Goal: Task Accomplishment & Management: Complete application form

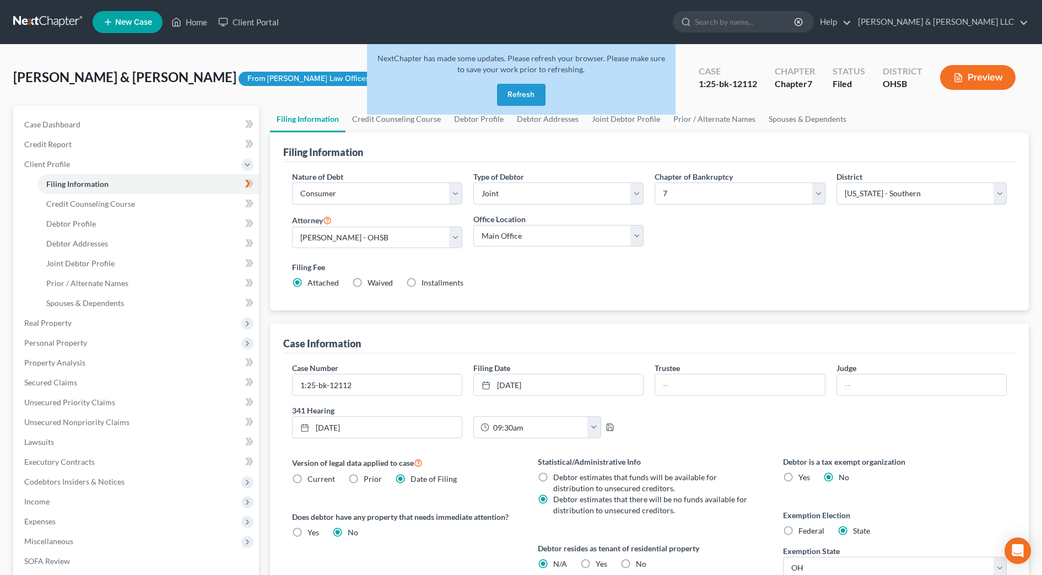
select select "1"
select select "0"
select select "62"
select select "2"
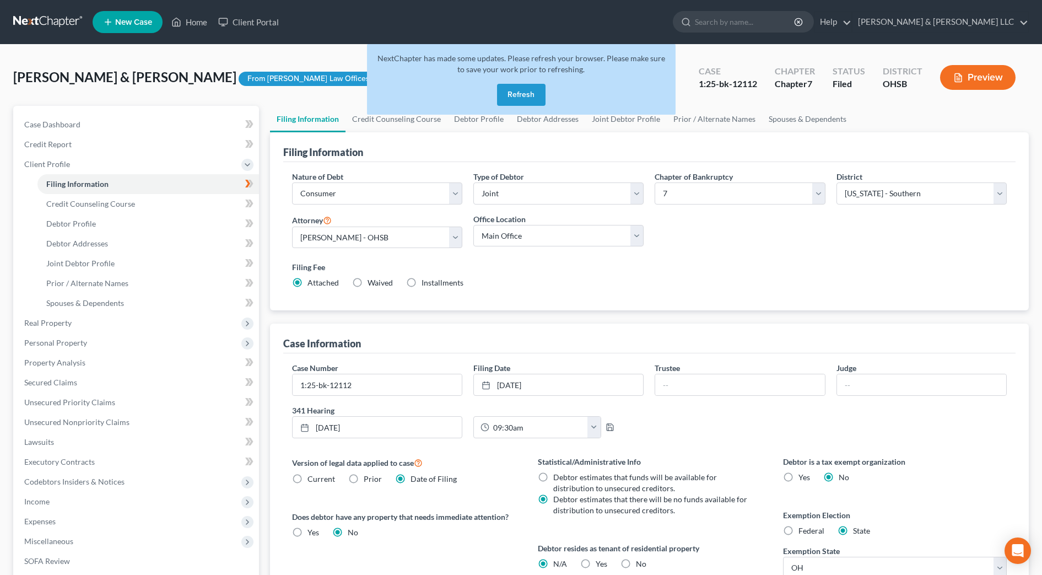
select select "36"
click at [517, 95] on button "Refresh" at bounding box center [521, 95] width 49 height 22
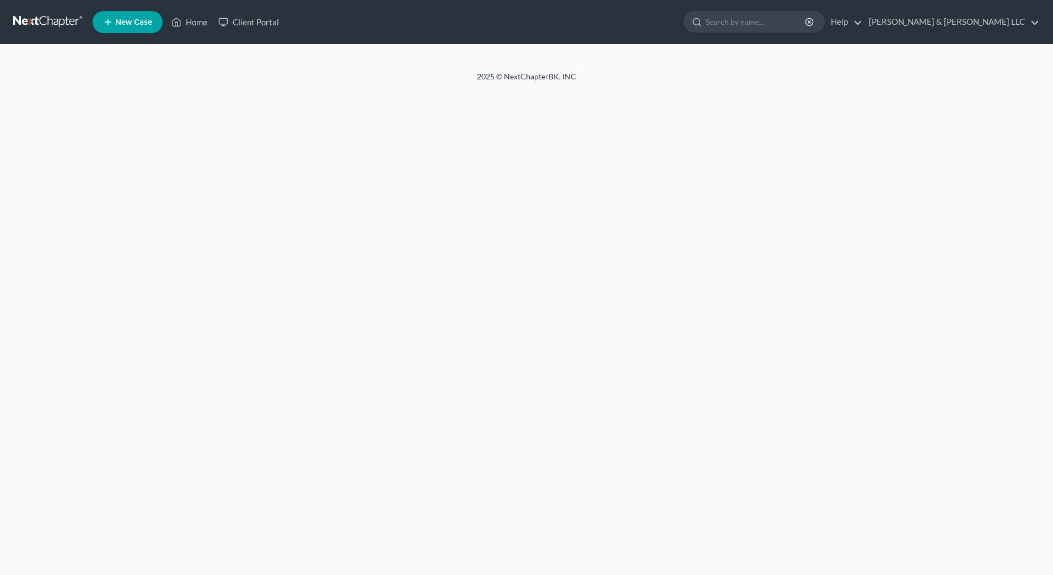
select select "1"
select select "0"
select select "36"
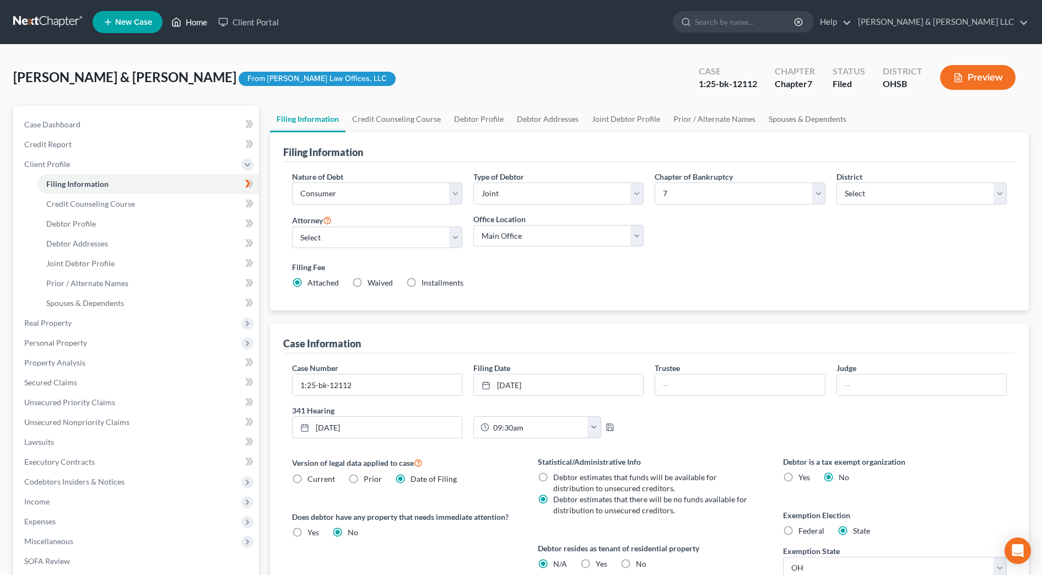
click at [190, 25] on link "Home" at bounding box center [189, 22] width 47 height 20
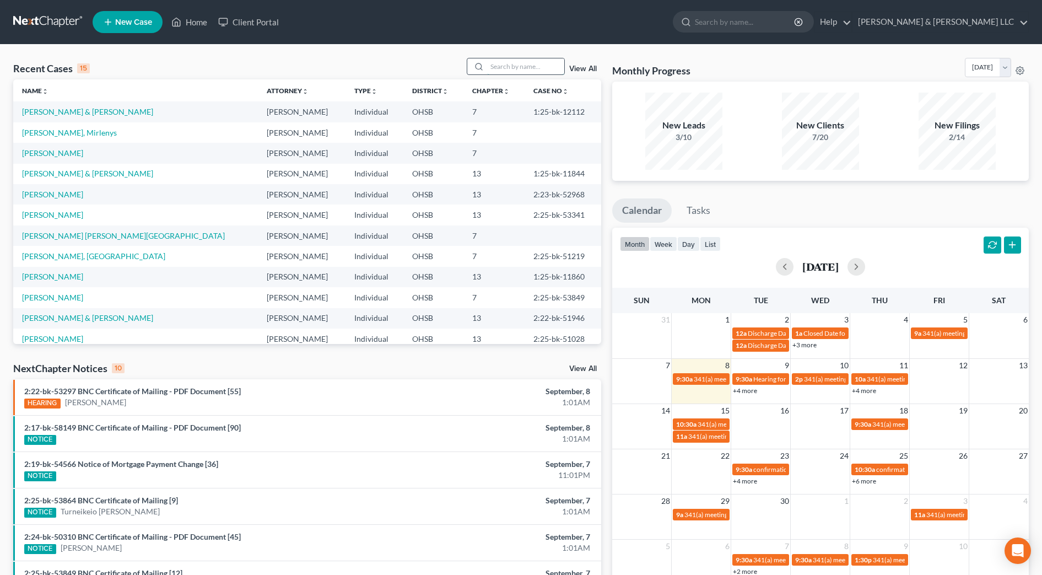
click at [548, 63] on input "search" at bounding box center [525, 66] width 77 height 16
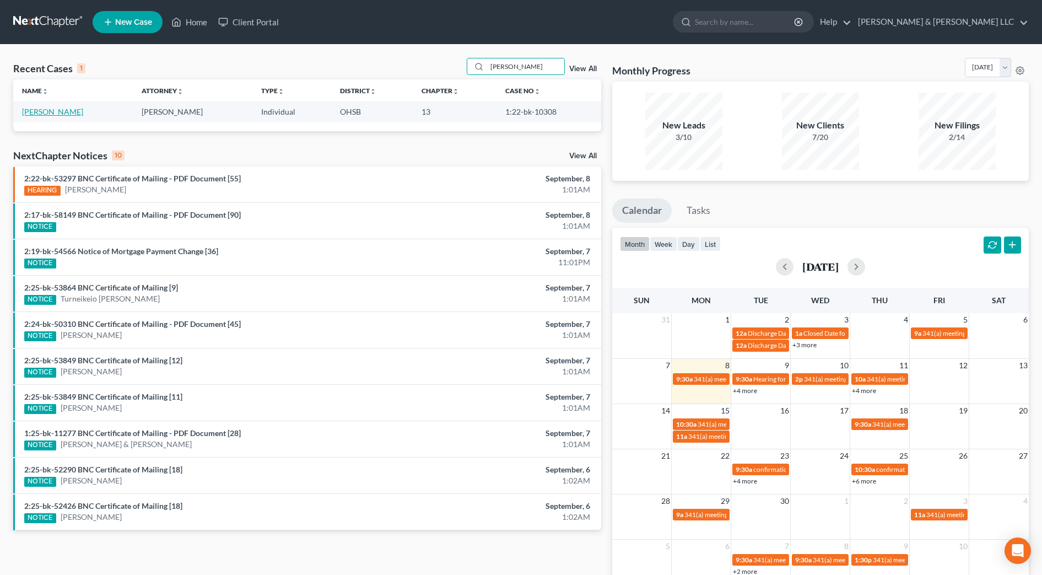
type input "[PERSON_NAME]"
click at [67, 106] on td "[PERSON_NAME]" at bounding box center [73, 111] width 120 height 20
click at [67, 109] on link "[PERSON_NAME]" at bounding box center [52, 111] width 61 height 9
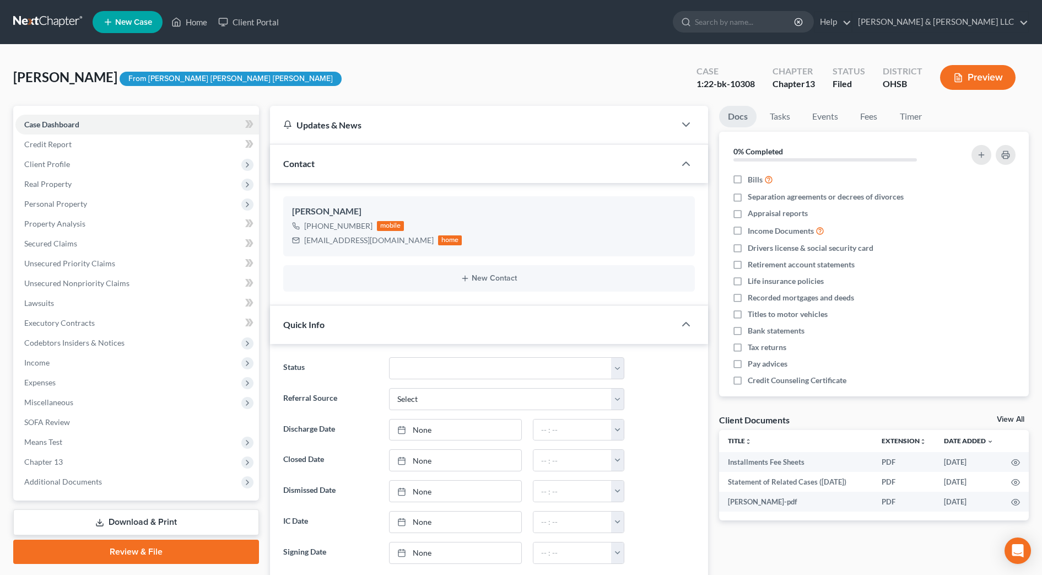
scroll to position [310, 0]
click at [509, 274] on button "New Contact" at bounding box center [489, 278] width 394 height 9
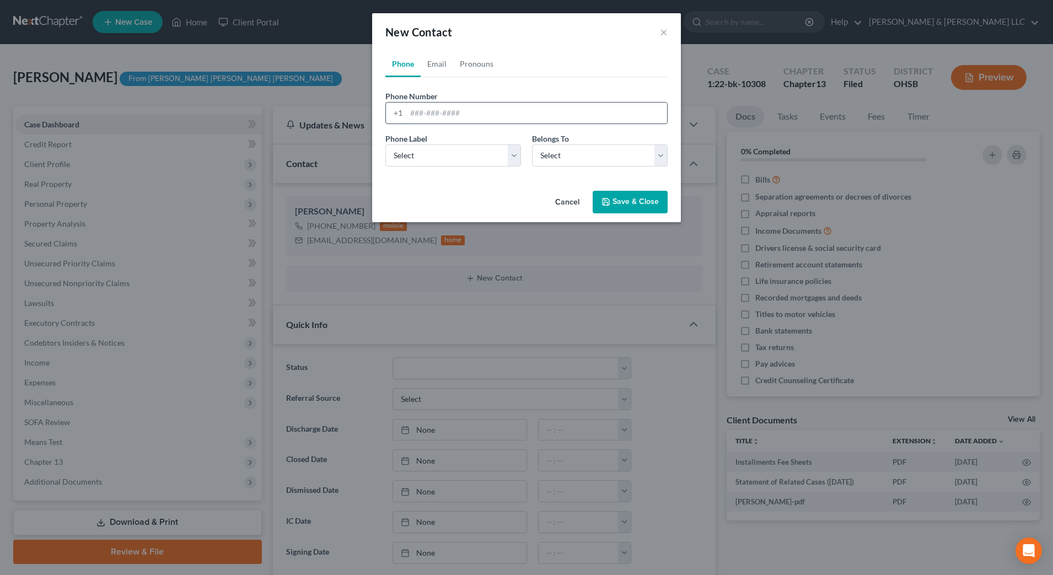
click at [419, 103] on input "tel" at bounding box center [536, 113] width 261 height 21
type input "5132065794"
click at [449, 155] on select "Select Mobile Home Work Other" at bounding box center [453, 155] width 136 height 22
select select "0"
click at [385, 144] on select "Select Mobile Home Work Other" at bounding box center [453, 155] width 136 height 22
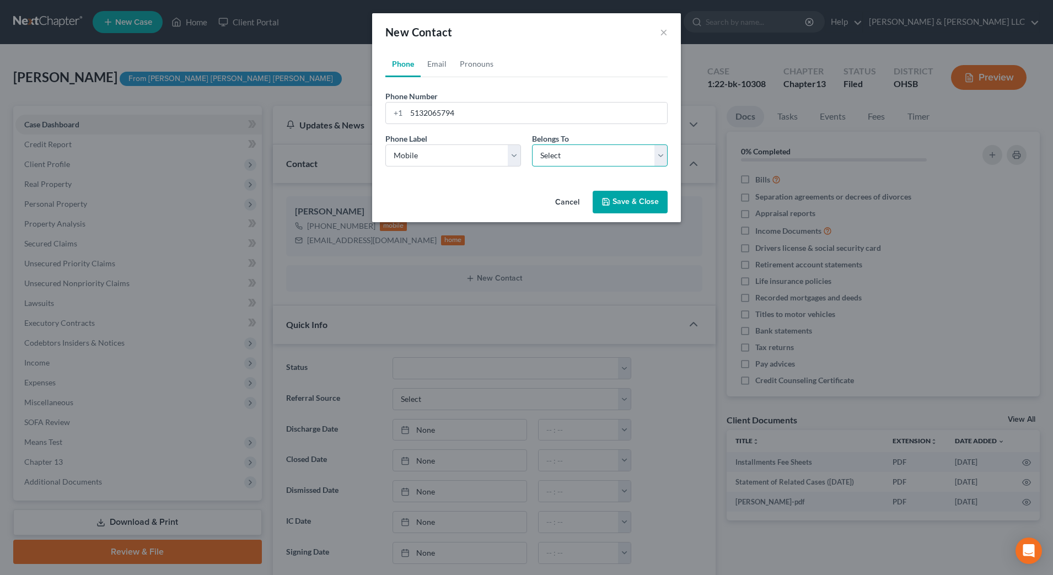
click at [581, 161] on select "Select Client Other" at bounding box center [600, 155] width 136 height 22
select select "0"
click at [532, 144] on select "Select Client Other" at bounding box center [600, 155] width 136 height 22
click at [614, 197] on button "Save & Close" at bounding box center [630, 202] width 75 height 23
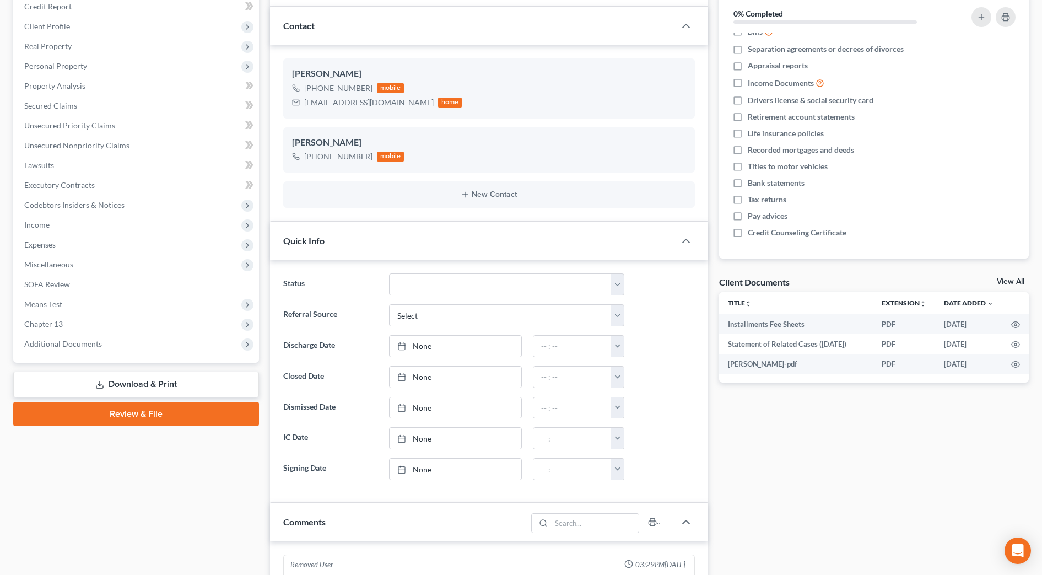
scroll to position [0, 0]
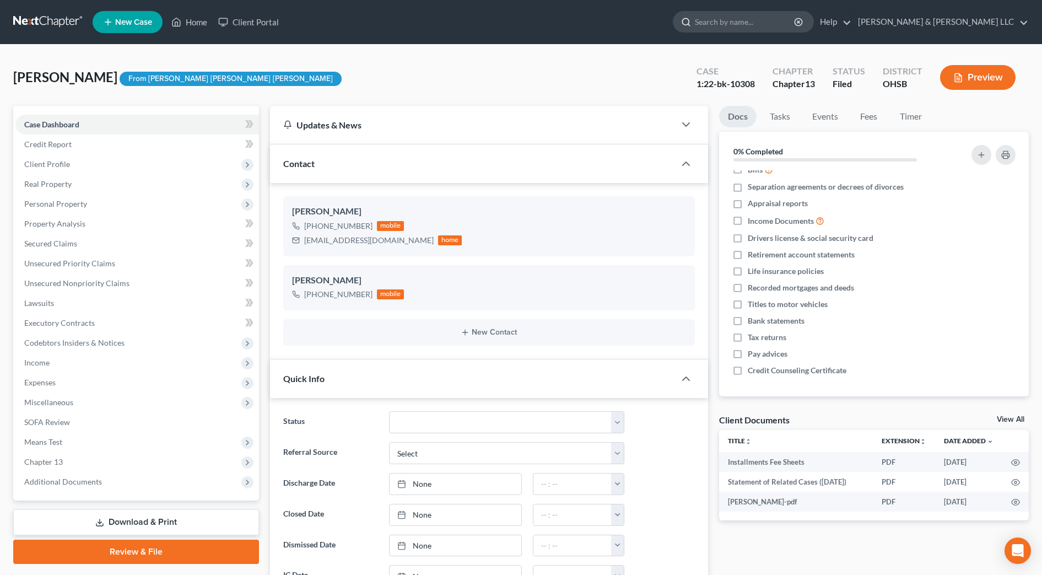
click at [791, 26] on input "search" at bounding box center [745, 22] width 101 height 20
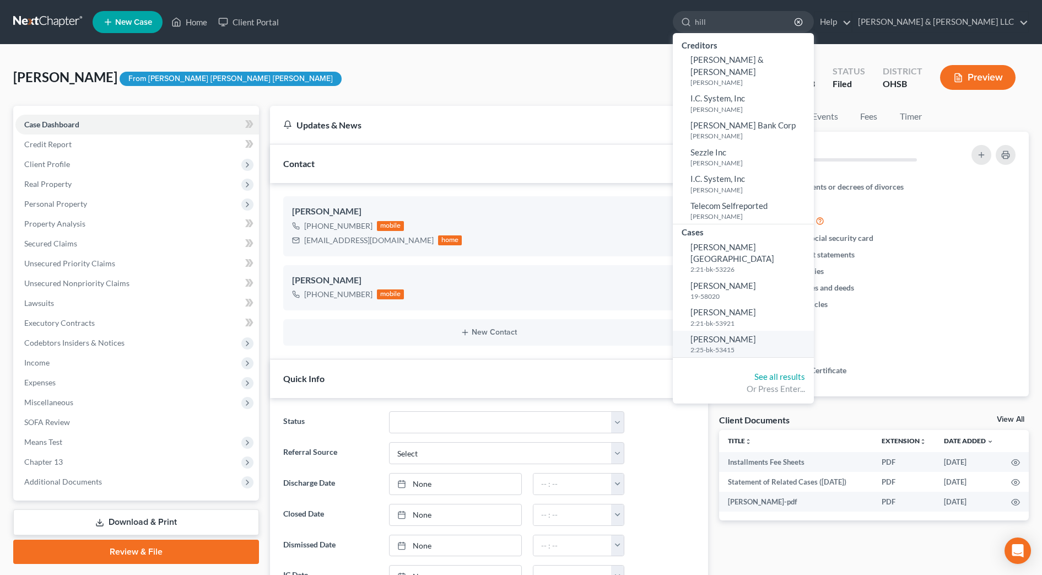
type input "hill"
click at [771, 345] on small "2:25-bk-53415" at bounding box center [751, 349] width 121 height 9
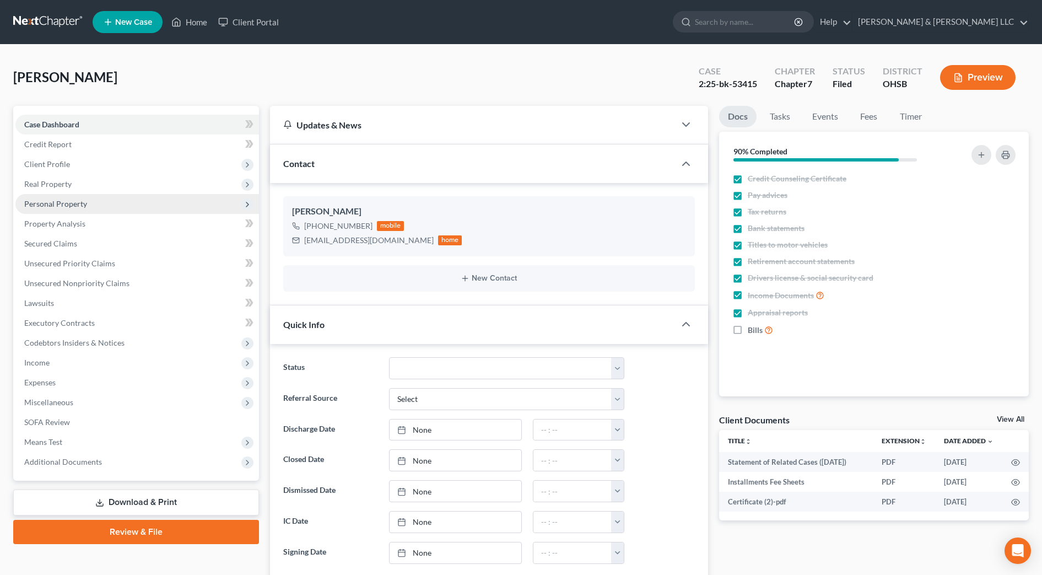
click at [49, 206] on span "Personal Property" at bounding box center [55, 203] width 63 height 9
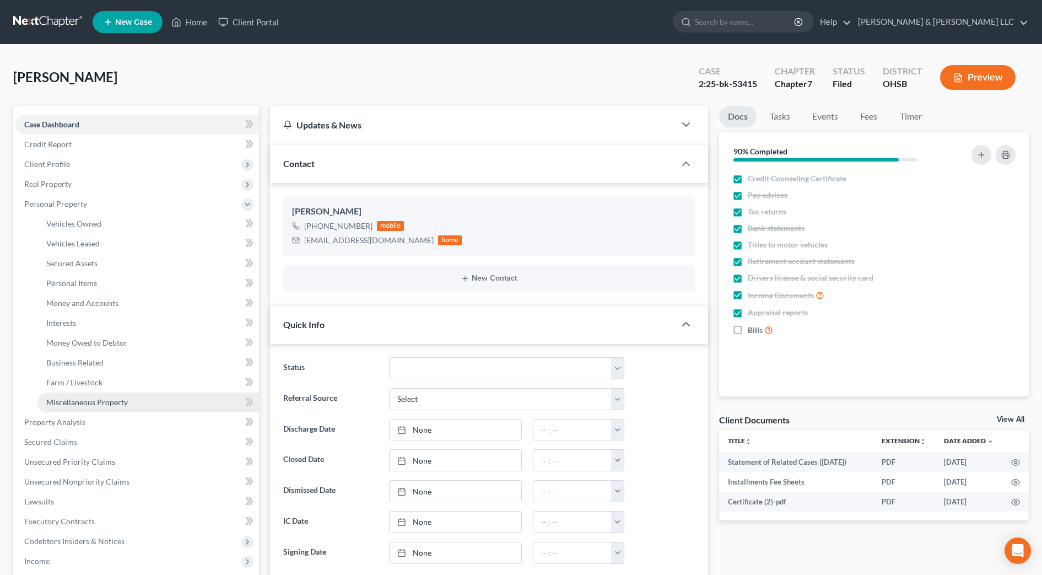
click at [91, 400] on span "Miscellaneous Property" at bounding box center [87, 401] width 82 height 9
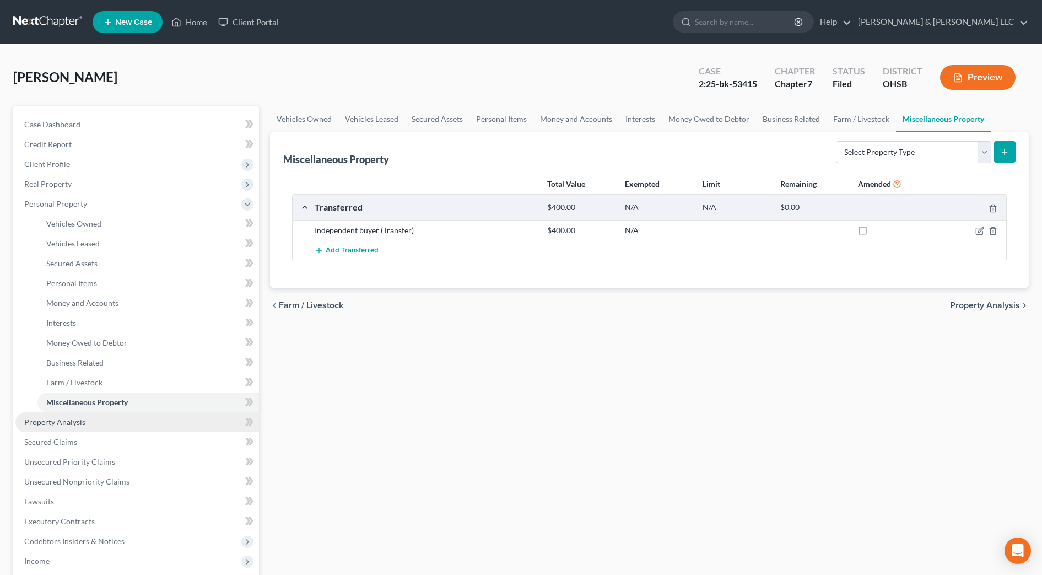
click at [83, 422] on span "Property Analysis" at bounding box center [54, 421] width 61 height 9
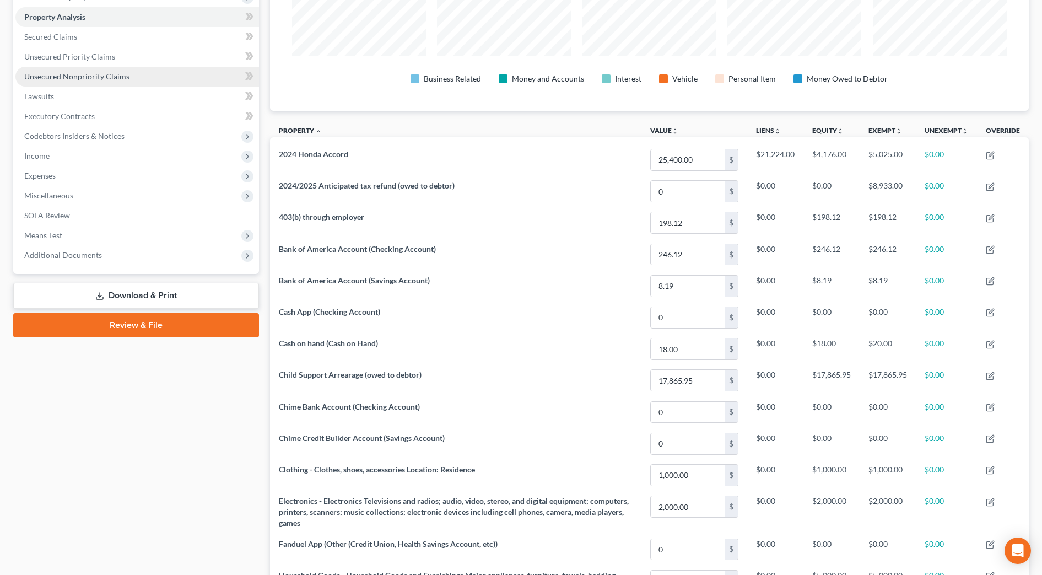
scroll to position [138, 0]
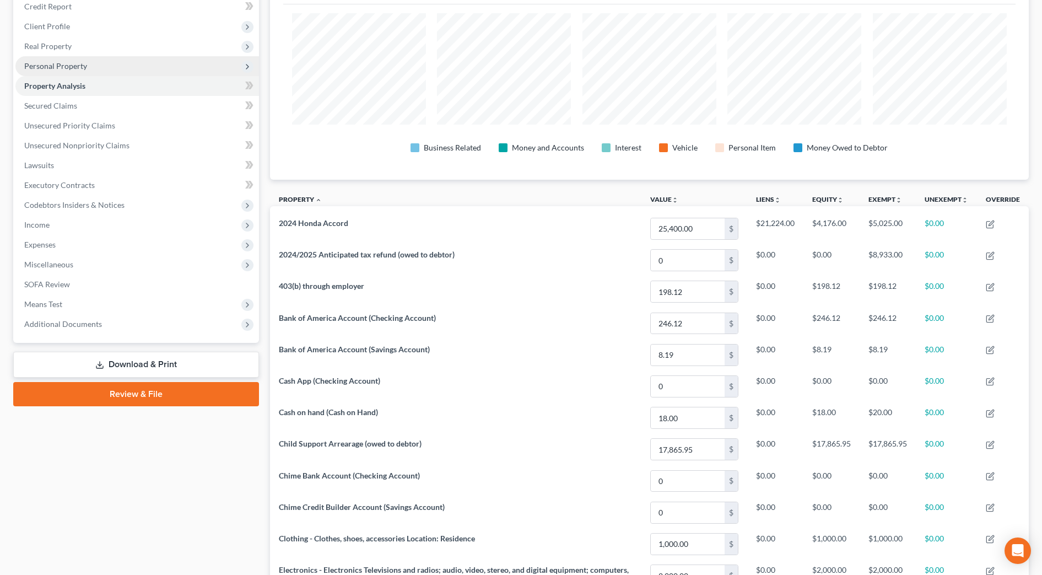
click at [78, 68] on span "Personal Property" at bounding box center [55, 65] width 63 height 9
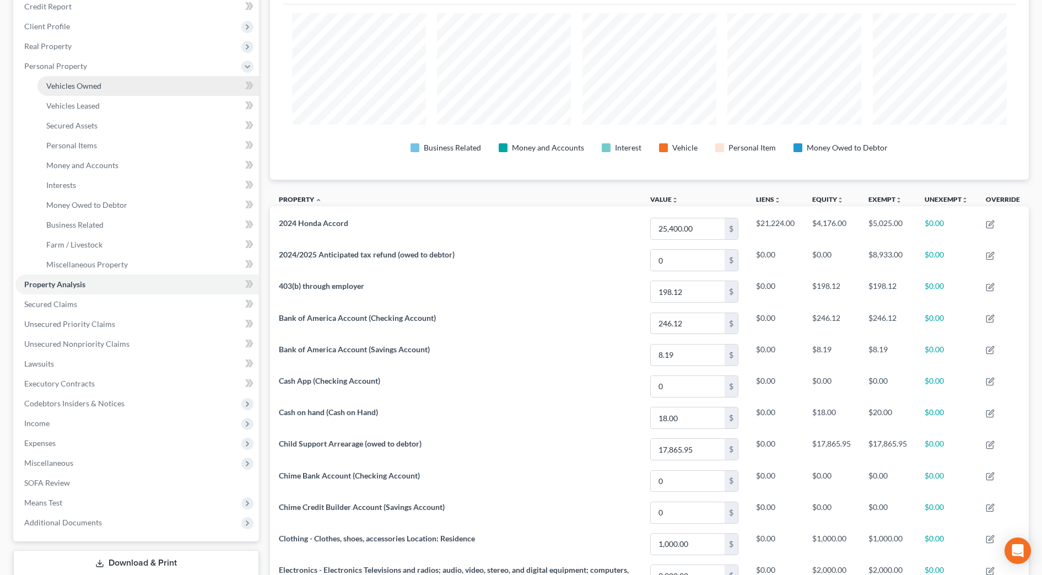
click at [79, 86] on span "Vehicles Owned" at bounding box center [73, 85] width 55 height 9
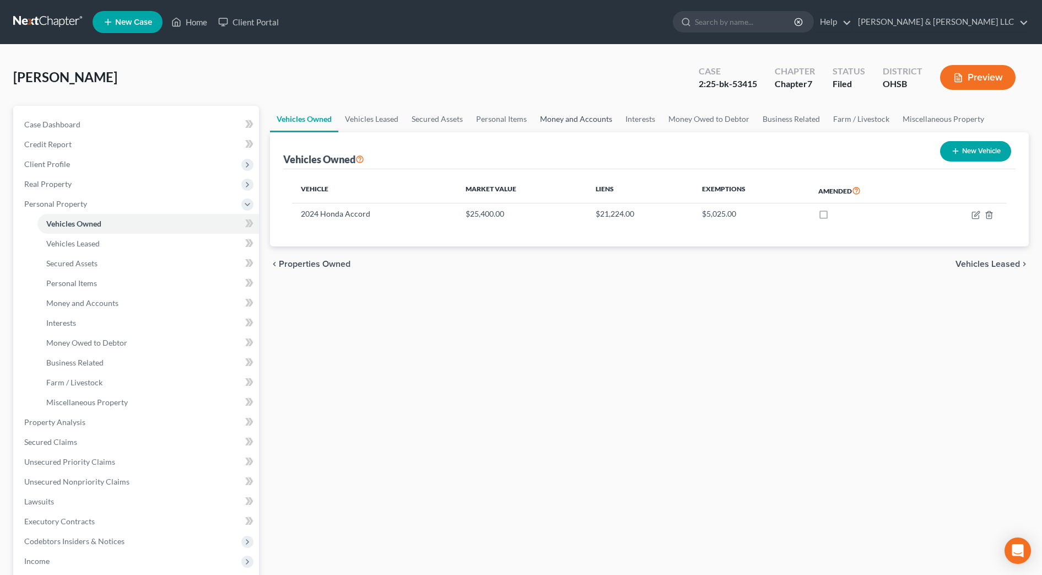
click at [572, 122] on link "Money and Accounts" at bounding box center [576, 119] width 85 height 26
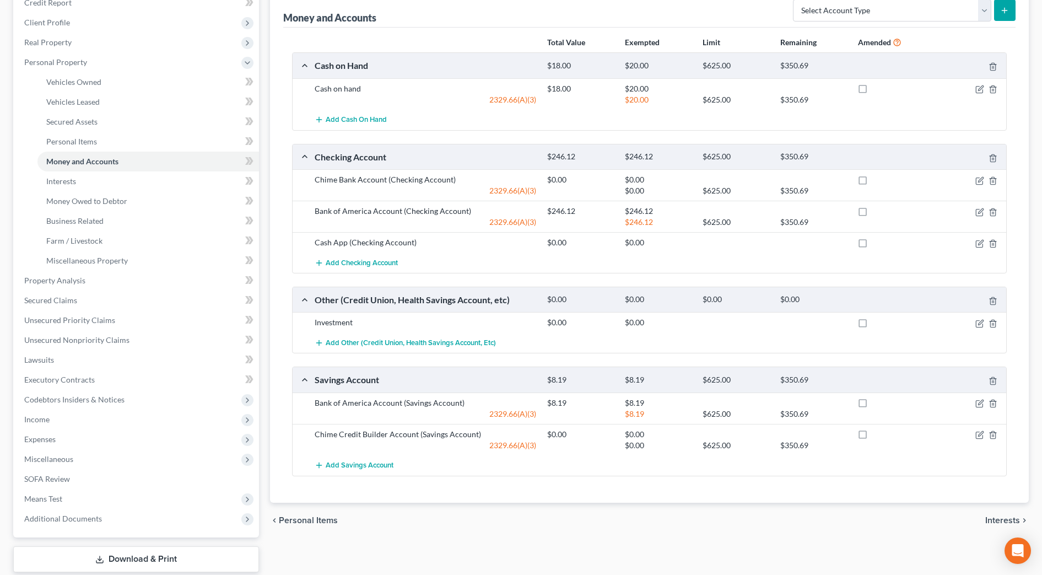
scroll to position [209, 0]
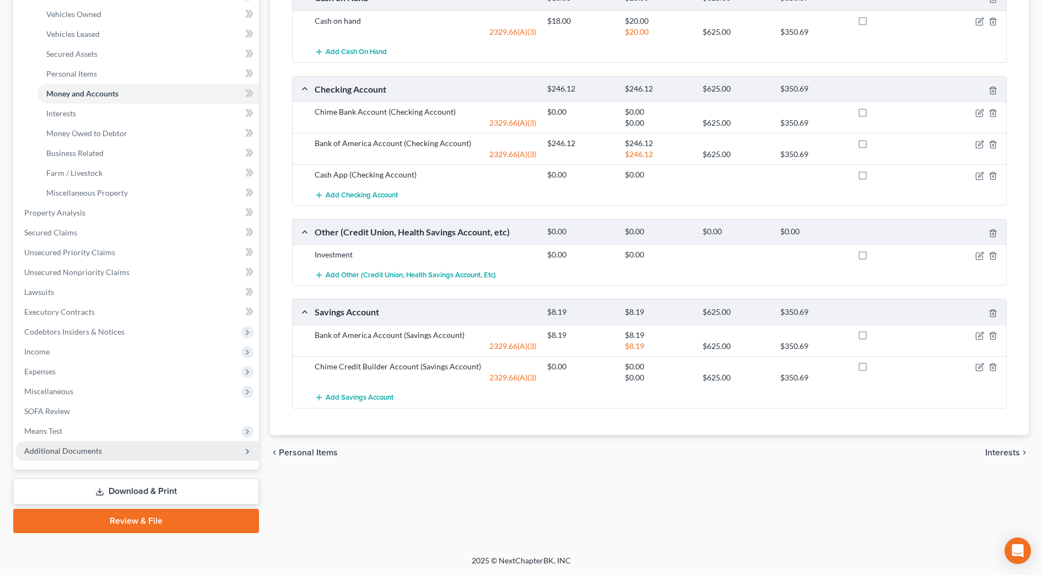
click at [92, 445] on span "Additional Documents" at bounding box center [137, 451] width 244 height 20
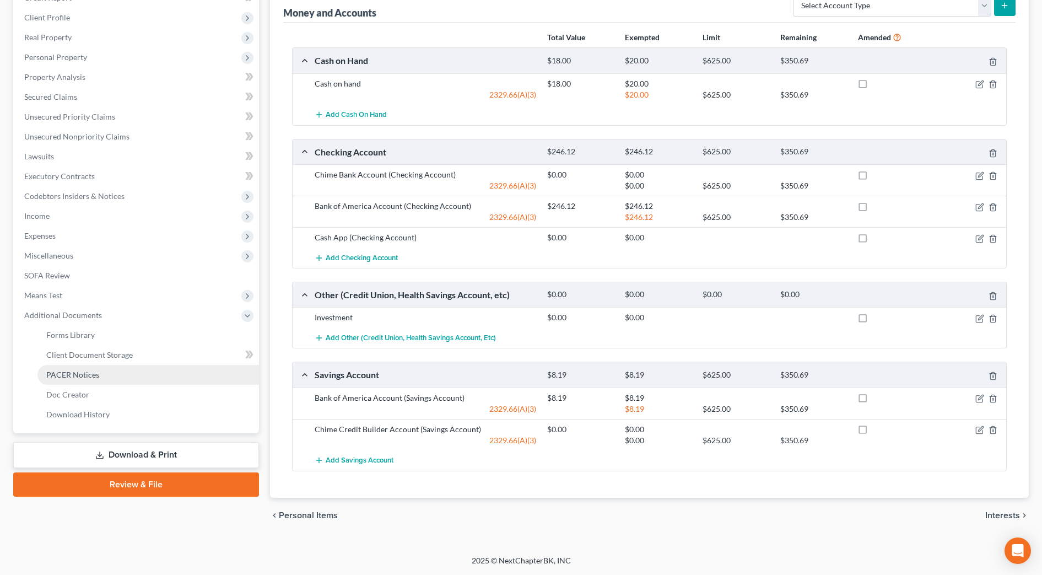
click at [92, 371] on span "PACER Notices" at bounding box center [72, 374] width 53 height 9
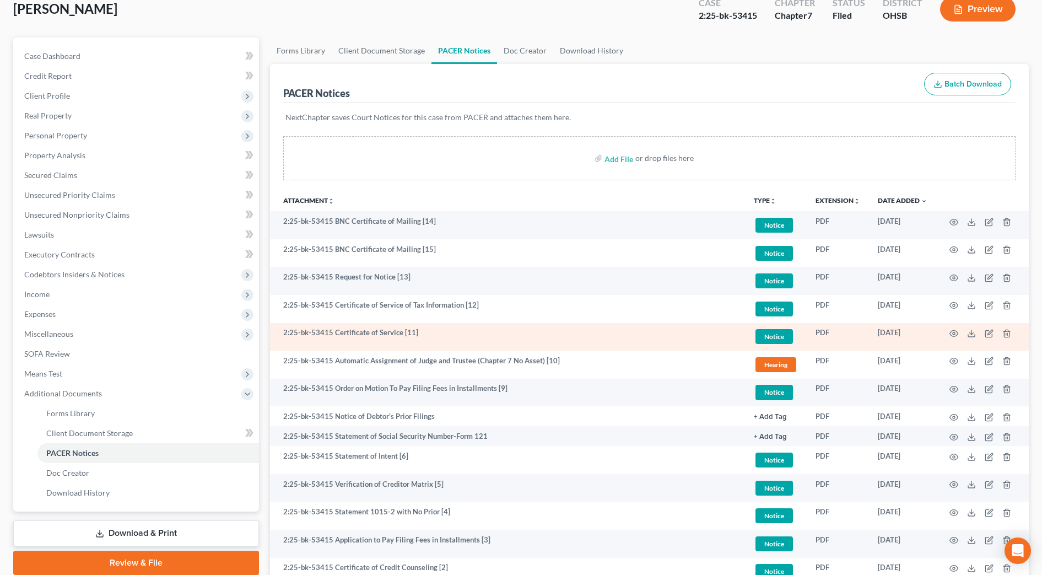
scroll to position [69, 0]
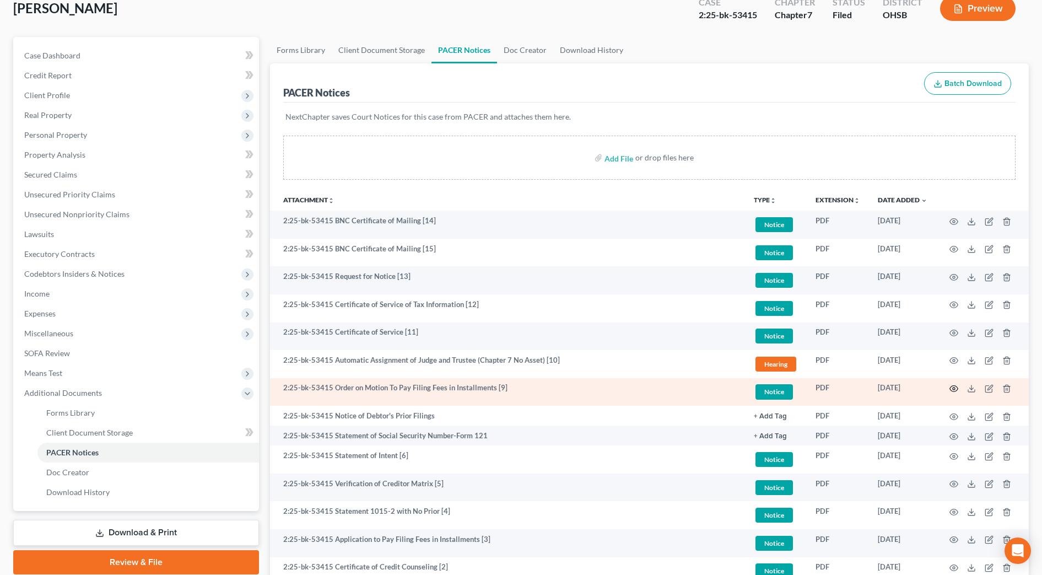
click at [955, 388] on icon "button" at bounding box center [954, 388] width 9 height 9
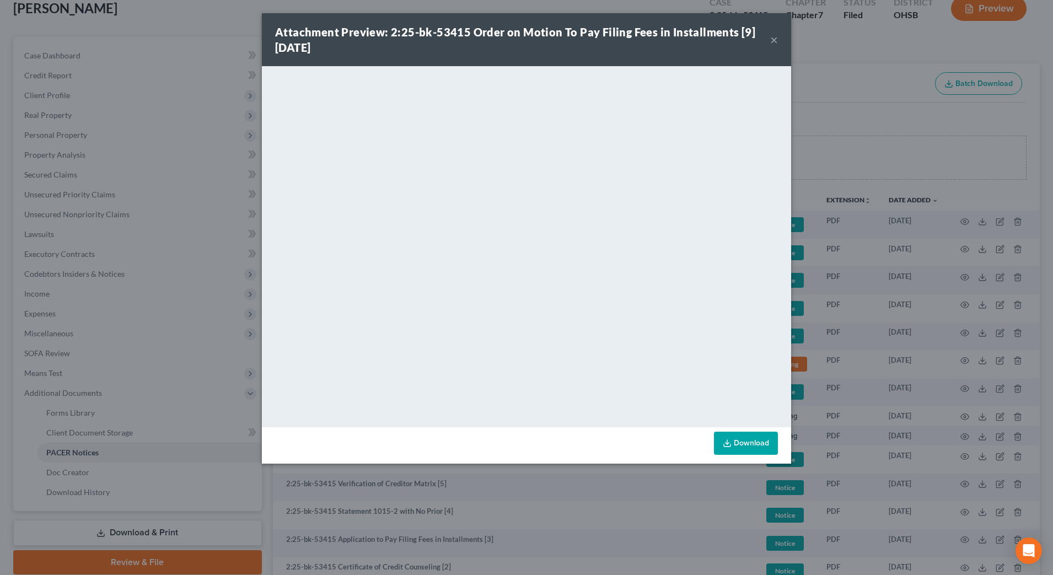
drag, startPoint x: 773, startPoint y: 39, endPoint x: 728, endPoint y: 39, distance: 45.2
click at [774, 39] on button "×" at bounding box center [774, 39] width 8 height 13
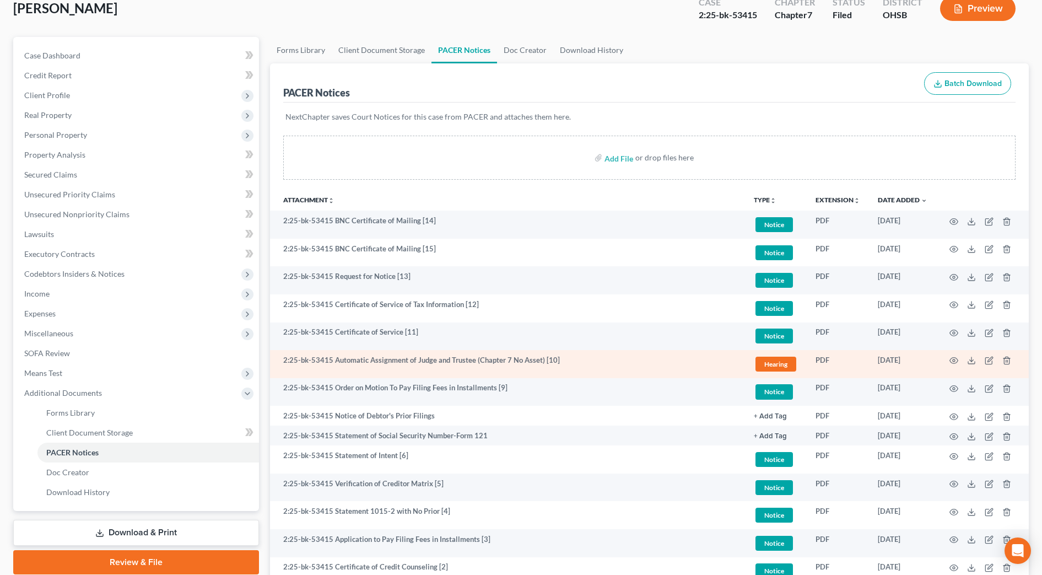
scroll to position [138, 0]
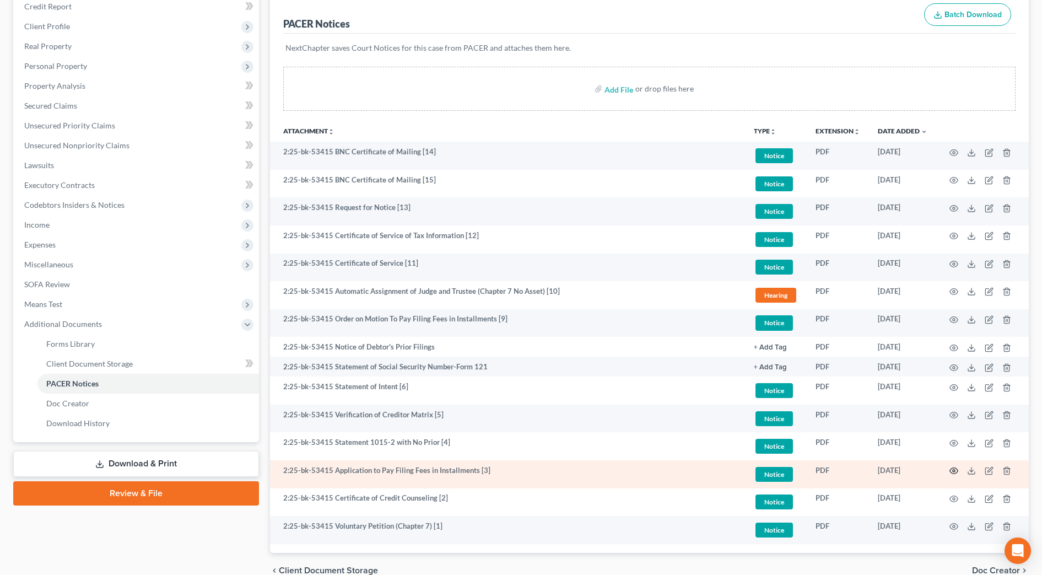
click at [952, 471] on icon "button" at bounding box center [954, 470] width 9 height 9
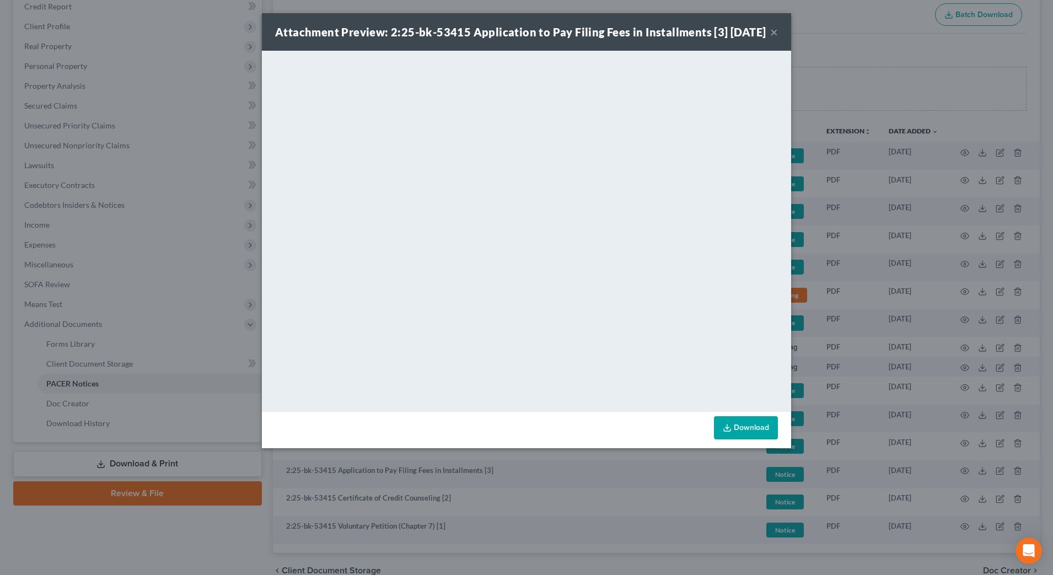
click at [777, 38] on button "×" at bounding box center [774, 31] width 8 height 13
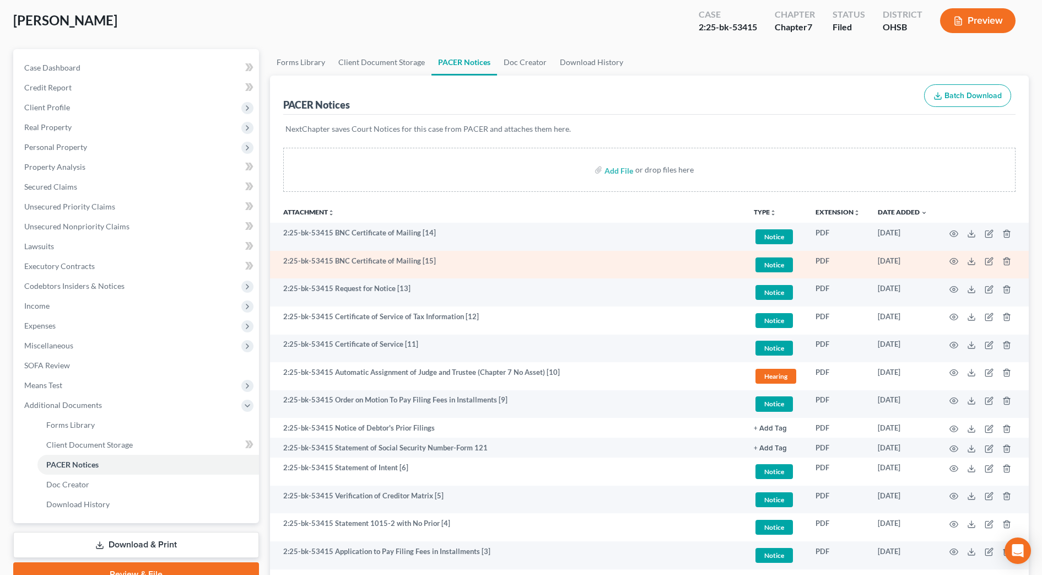
scroll to position [0, 0]
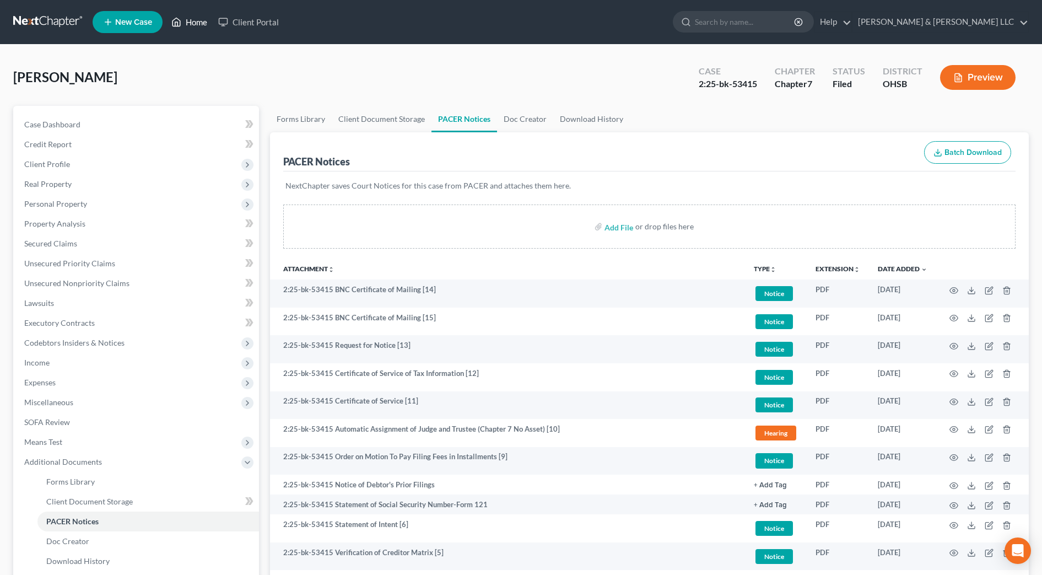
click at [179, 24] on icon at bounding box center [176, 21] width 10 height 13
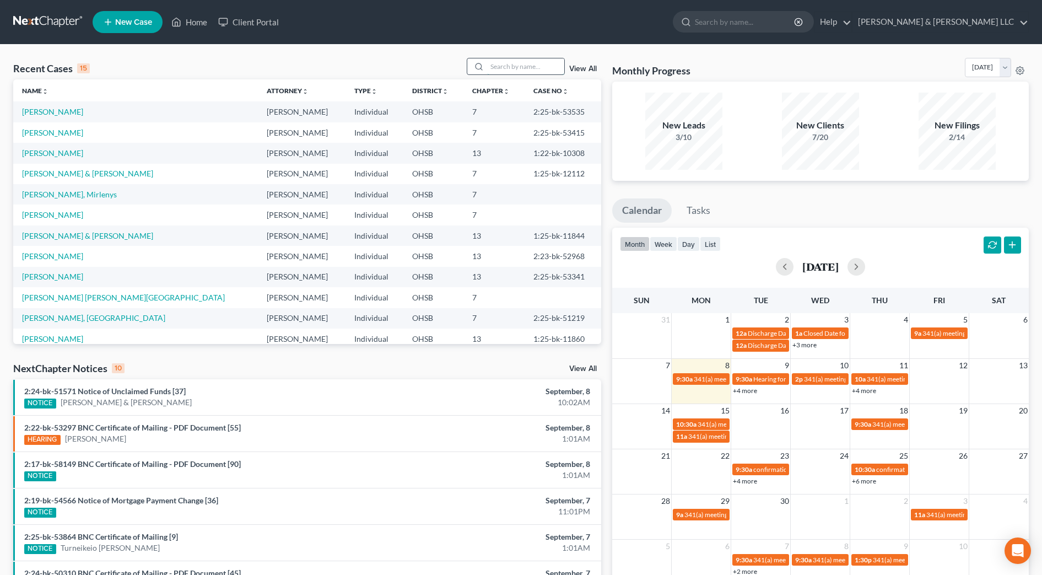
click at [534, 64] on input "search" at bounding box center [525, 66] width 77 height 16
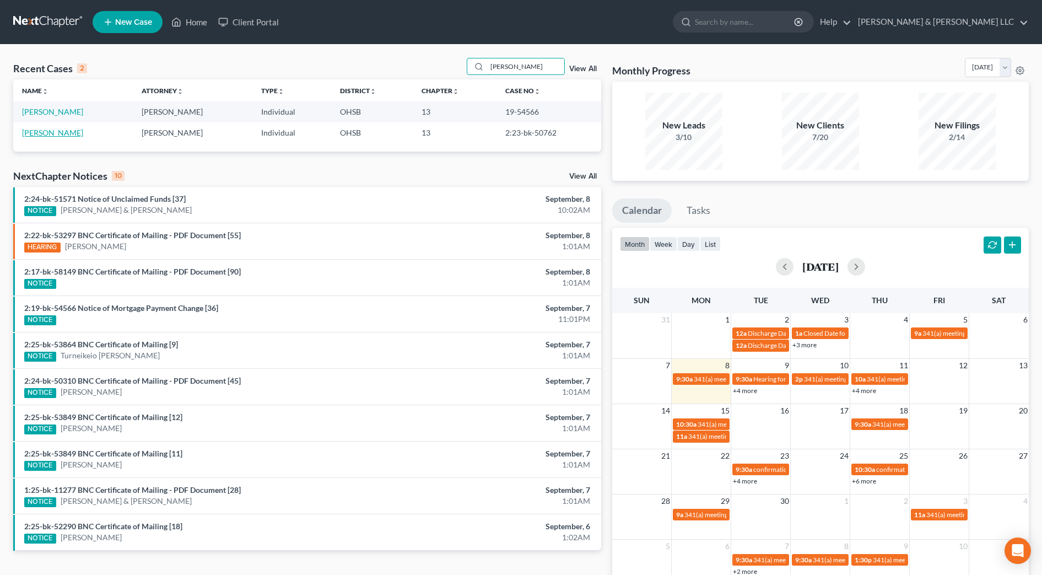
type input "[PERSON_NAME]"
click at [78, 132] on link "[PERSON_NAME]" at bounding box center [52, 132] width 61 height 9
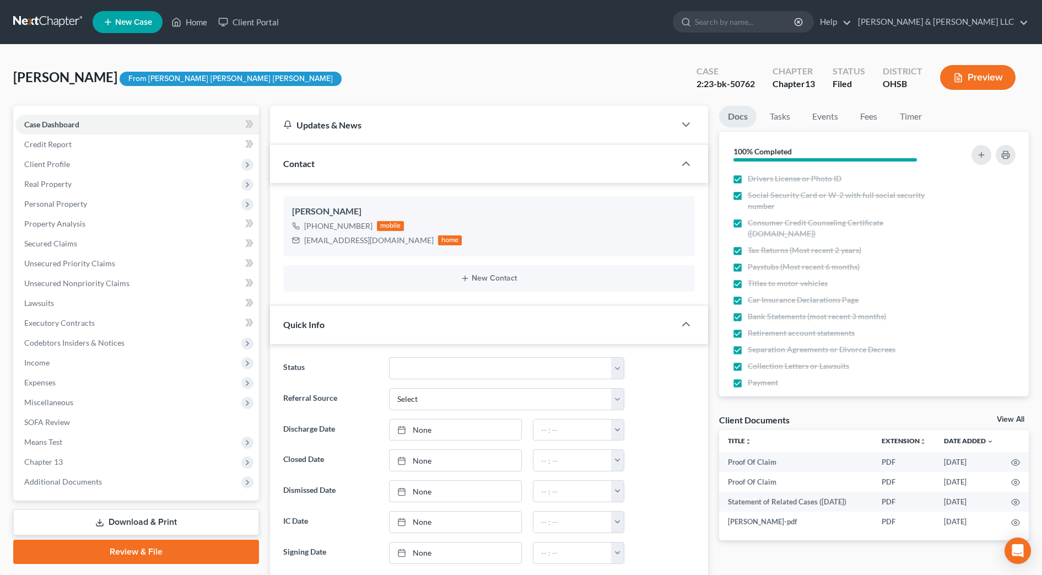
scroll to position [246, 0]
click at [84, 159] on span "Client Profile" at bounding box center [137, 164] width 244 height 20
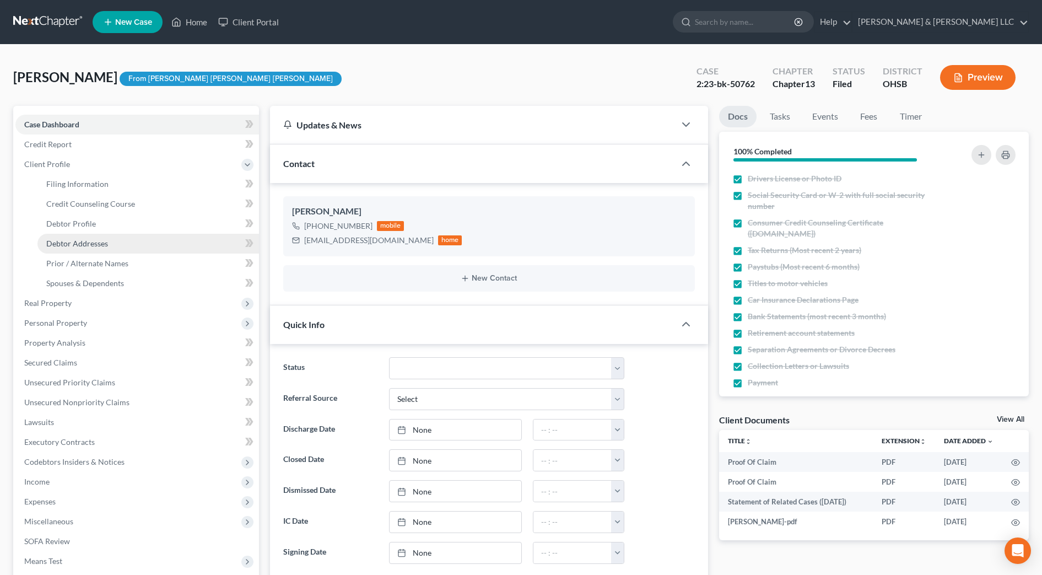
click at [89, 242] on span "Debtor Addresses" at bounding box center [77, 243] width 62 height 9
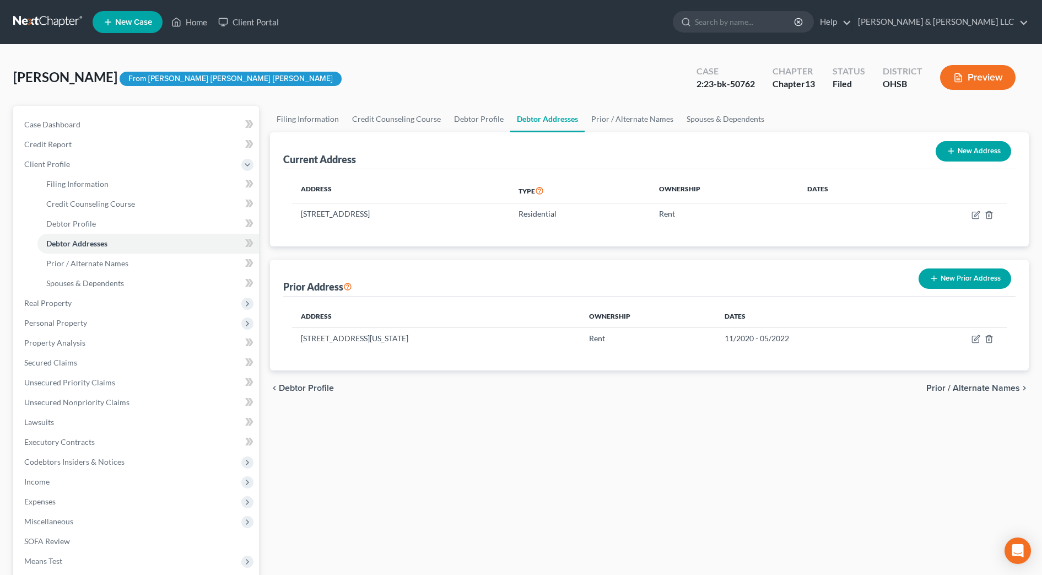
click at [968, 153] on button "New Address" at bounding box center [974, 151] width 76 height 20
select select "0"
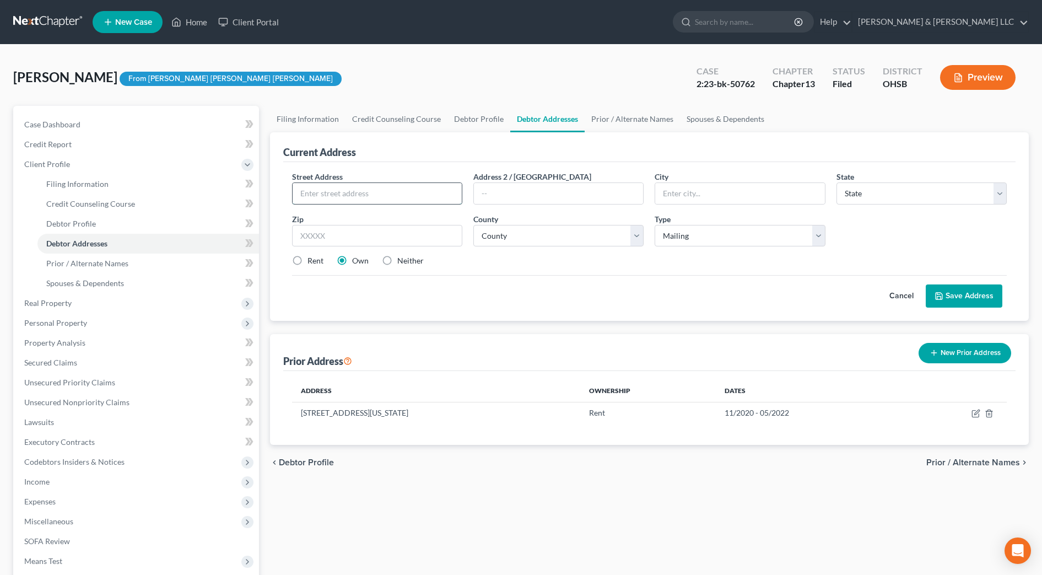
paste input "[STREET_ADDRESS][PERSON_NAME]"
type input "[STREET_ADDRESS][PERSON_NAME]"
click at [372, 227] on input "text" at bounding box center [377, 236] width 170 height 22
type input "43228"
type input "Columbus"
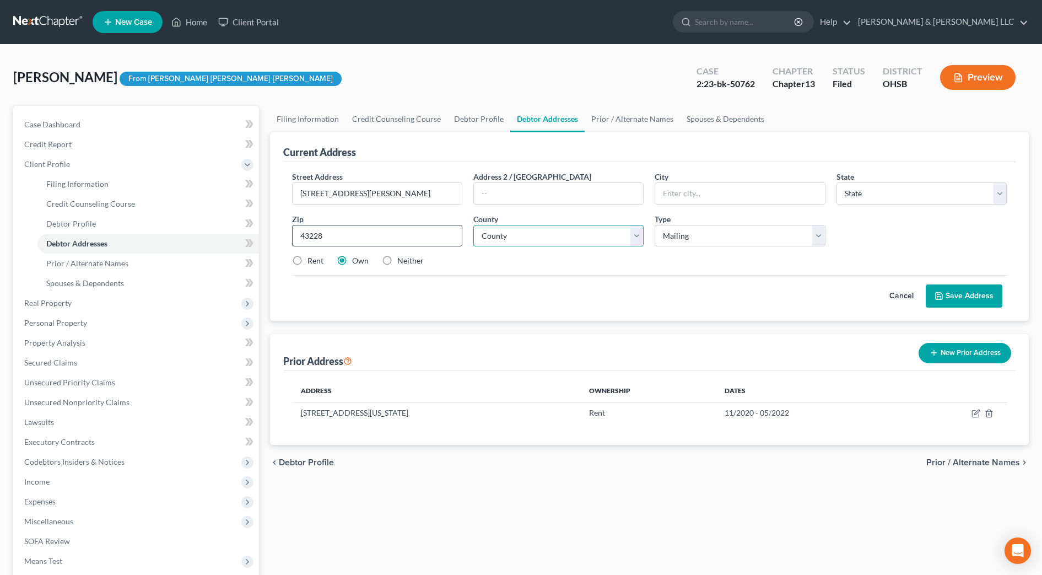
select select "36"
click at [599, 234] on select "County" at bounding box center [559, 236] width 170 height 22
select select "24"
click at [474, 225] on select "County [GEOGRAPHIC_DATA] [GEOGRAPHIC_DATA] [GEOGRAPHIC_DATA] [GEOGRAPHIC_DATA] …" at bounding box center [559, 236] width 170 height 22
click at [321, 262] on label "Rent" at bounding box center [316, 260] width 16 height 11
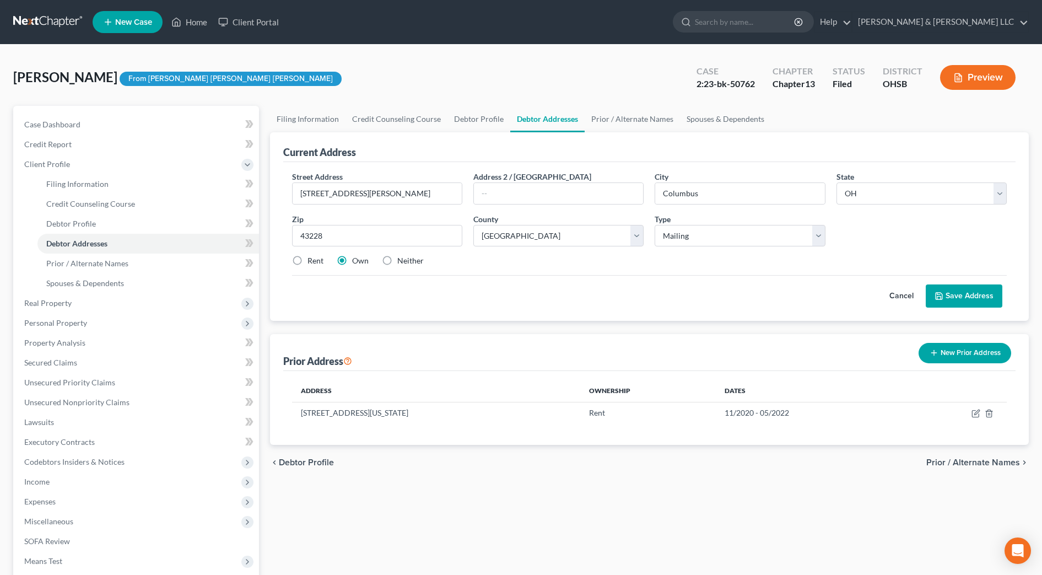
click at [319, 262] on input "Rent" at bounding box center [315, 258] width 7 height 7
radio input "true"
click at [359, 187] on input "[STREET_ADDRESS][PERSON_NAME]" at bounding box center [377, 193] width 169 height 21
drag, startPoint x: 398, startPoint y: 191, endPoint x: 492, endPoint y: 198, distance: 94.0
click at [492, 198] on div "Street Address * [STREET_ADDRESS][PERSON_NAME], O Address 2 / [GEOGRAPHIC_DATA]…" at bounding box center [650, 223] width 726 height 105
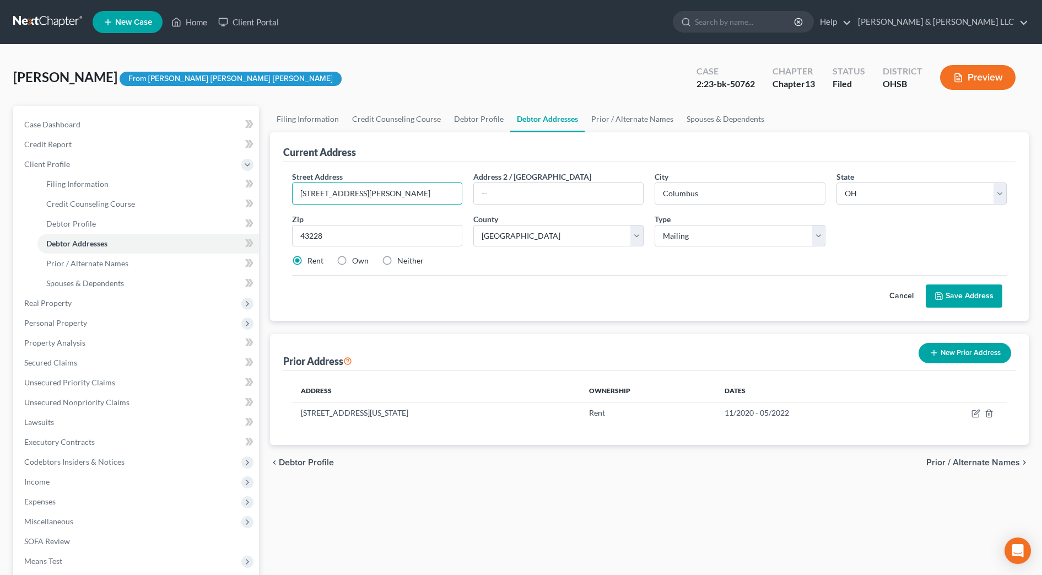
type input "[STREET_ADDRESS][PERSON_NAME]"
click at [986, 298] on button "Save Address" at bounding box center [964, 295] width 77 height 23
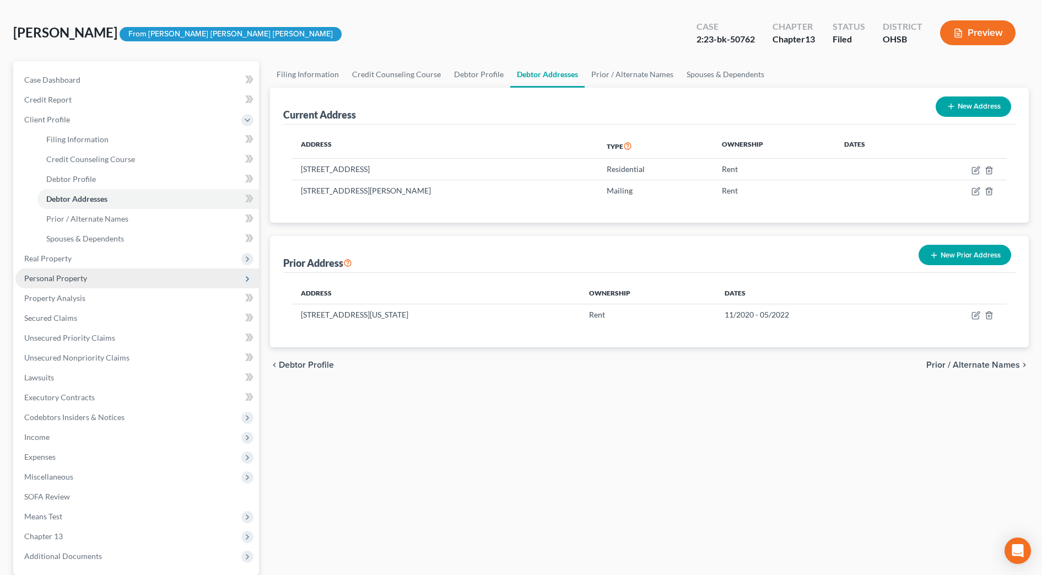
scroll to position [69, 0]
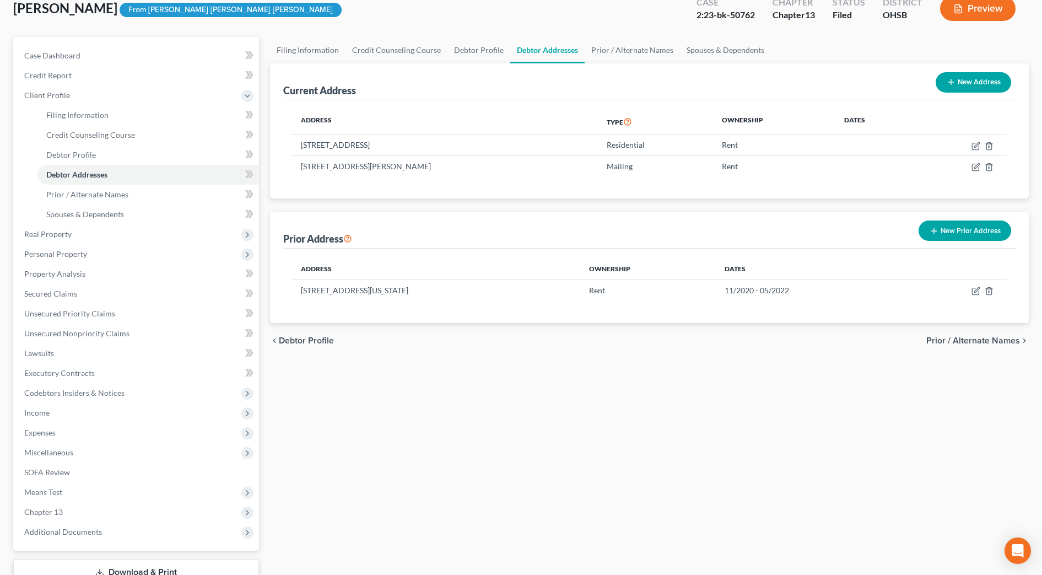
drag, startPoint x: 996, startPoint y: 410, endPoint x: 994, endPoint y: 402, distance: 7.5
click at [996, 410] on div "Filing Information Credit Counseling Course Debtor Profile Debtor Addresses Pri…" at bounding box center [650, 325] width 770 height 577
drag, startPoint x: 439, startPoint y: 144, endPoint x: 302, endPoint y: 148, distance: 137.3
click at [302, 148] on td "[STREET_ADDRESS]" at bounding box center [445, 145] width 306 height 21
drag, startPoint x: 302, startPoint y: 148, endPoint x: 309, endPoint y: 149, distance: 7.8
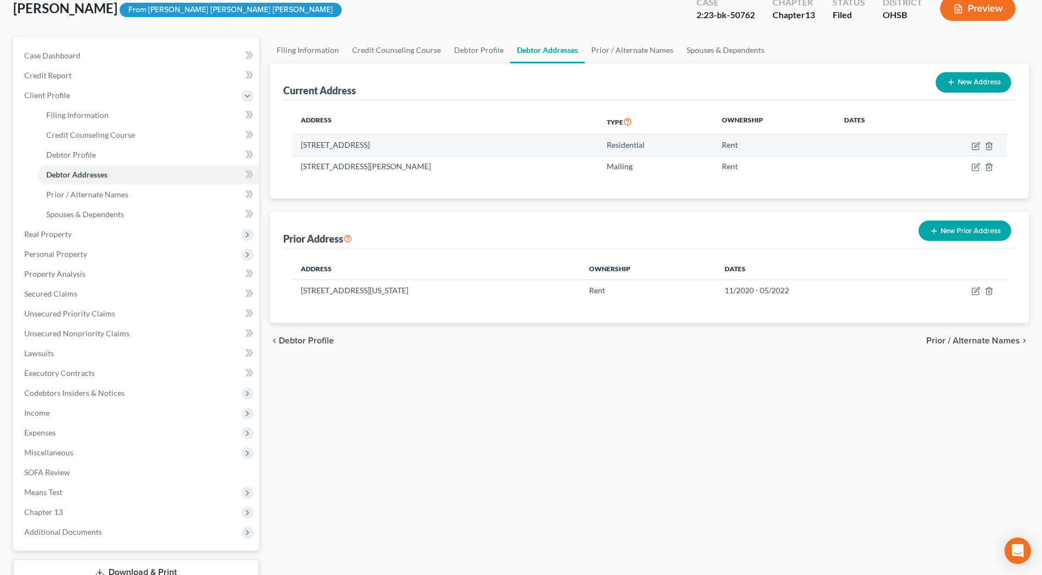
copy td "[STREET_ADDRESS]"
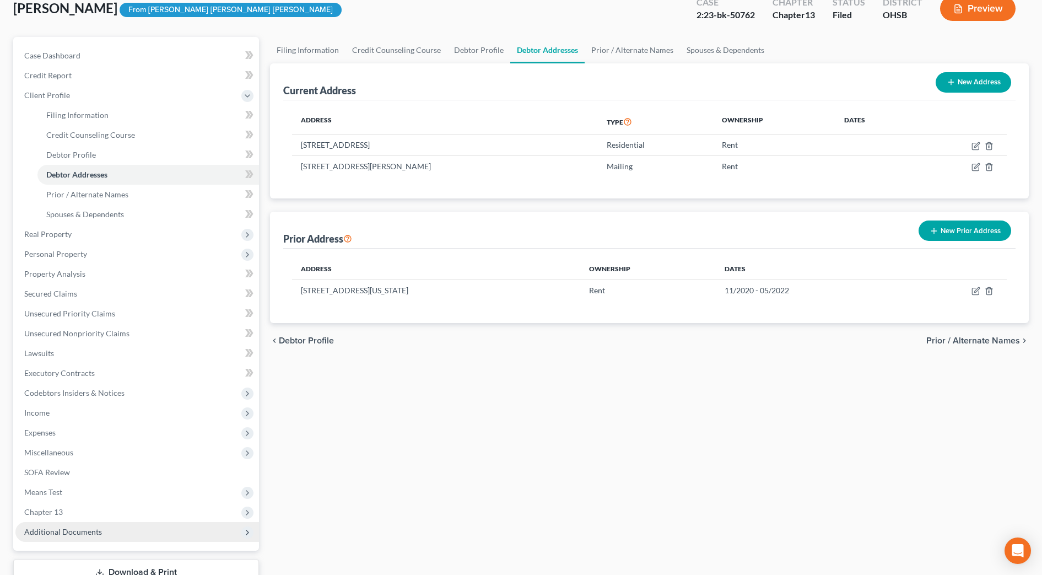
click at [88, 530] on span "Additional Documents" at bounding box center [63, 531] width 78 height 9
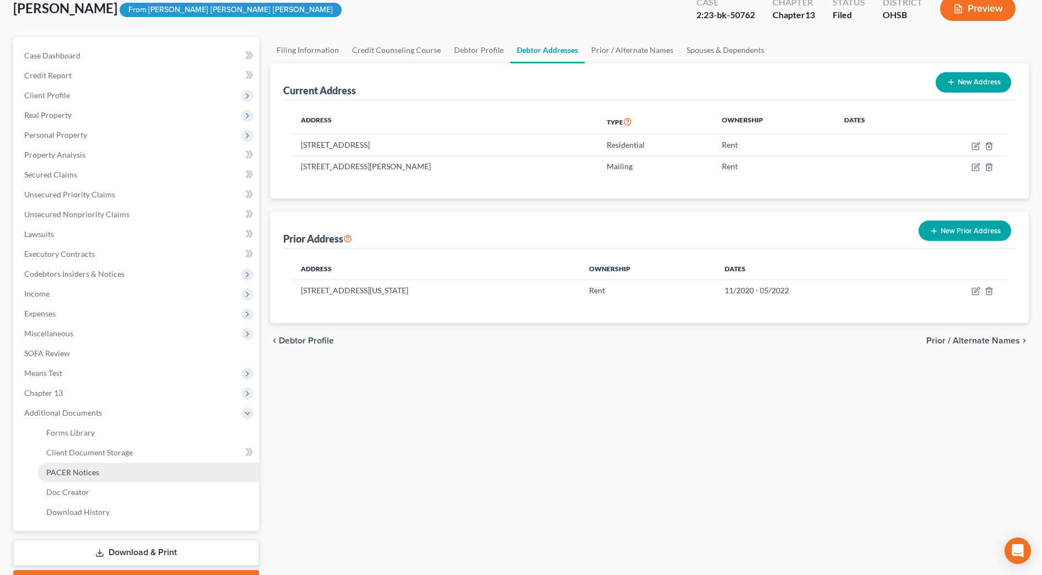
click at [83, 480] on link "PACER Notices" at bounding box center [148, 473] width 222 height 20
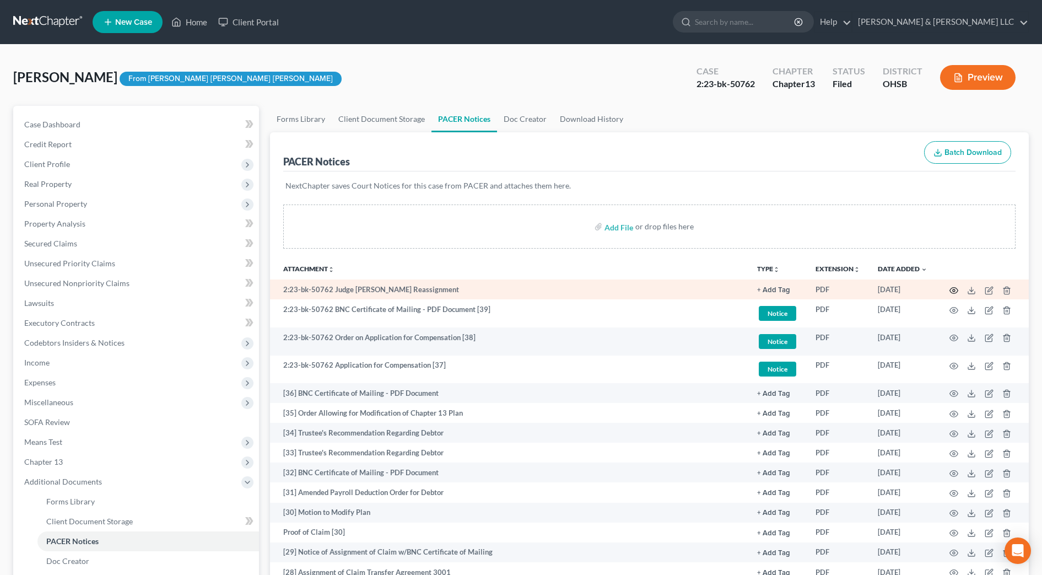
click at [956, 289] on icon "button" at bounding box center [954, 290] width 9 height 9
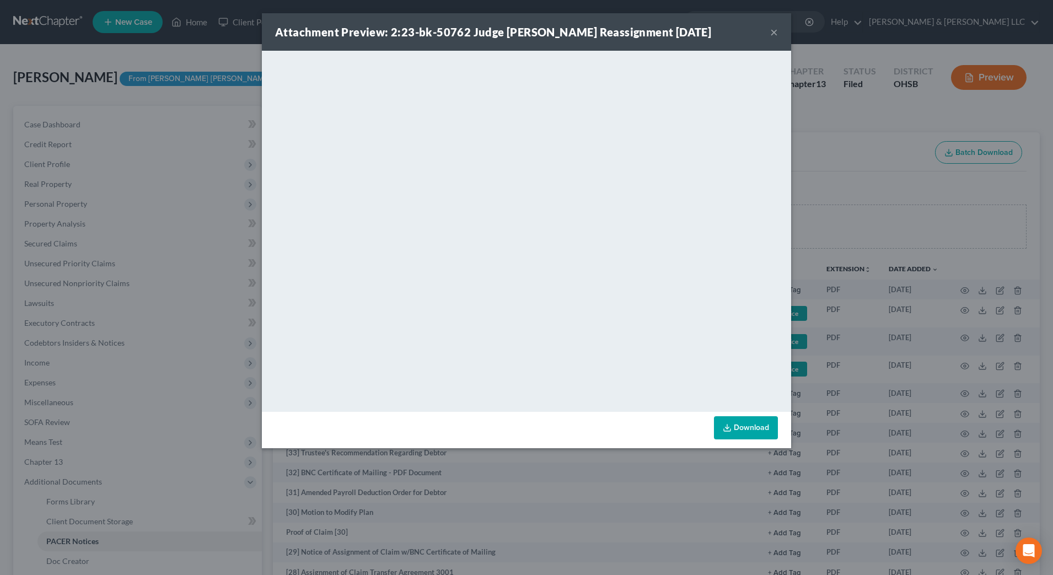
drag, startPoint x: 772, startPoint y: 31, endPoint x: 685, endPoint y: 50, distance: 88.6
click at [772, 31] on button "×" at bounding box center [774, 31] width 8 height 13
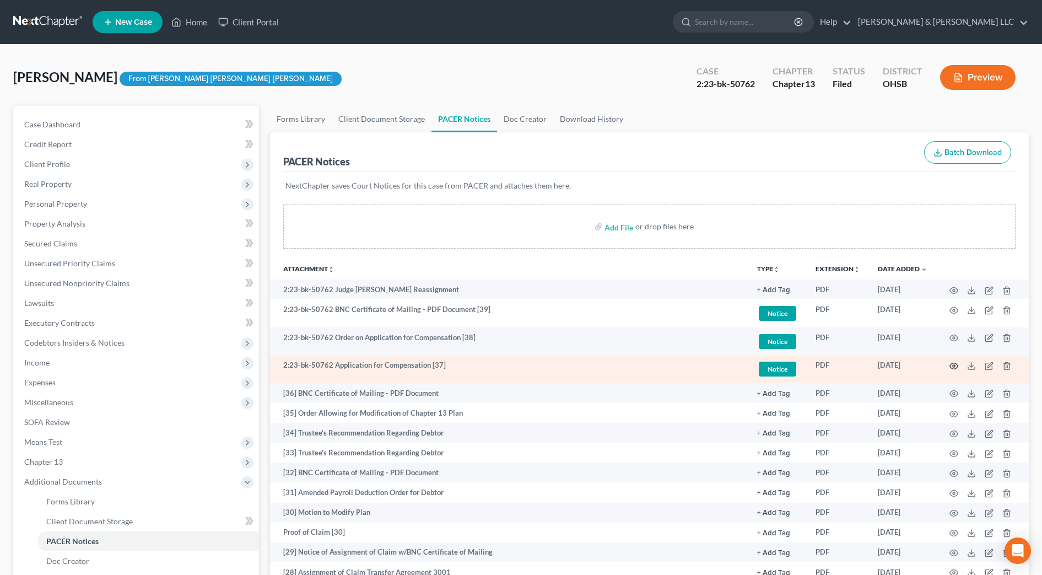
click at [950, 366] on icon "button" at bounding box center [954, 366] width 9 height 9
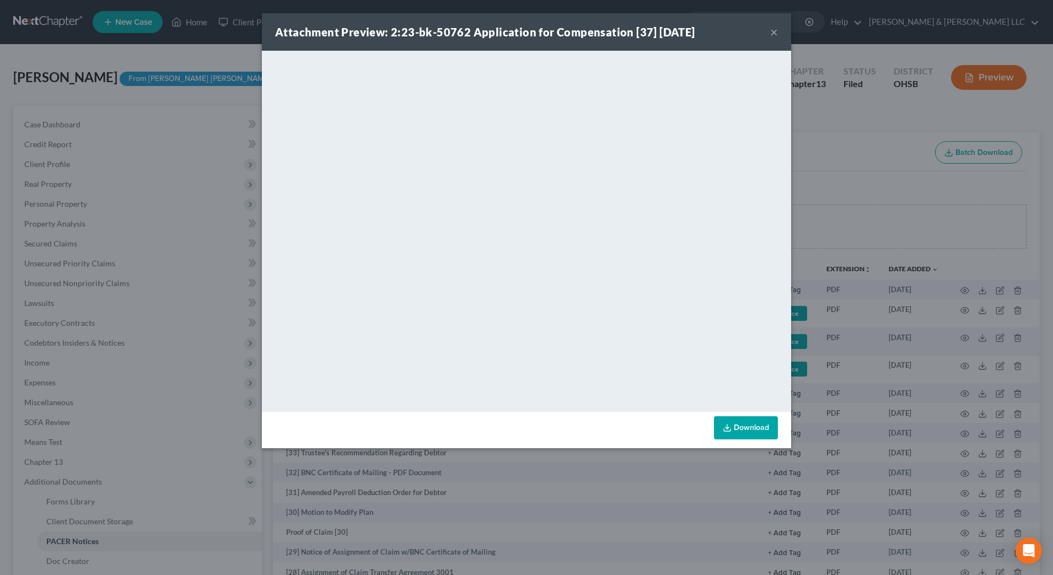
click at [770, 35] on button "×" at bounding box center [774, 31] width 8 height 13
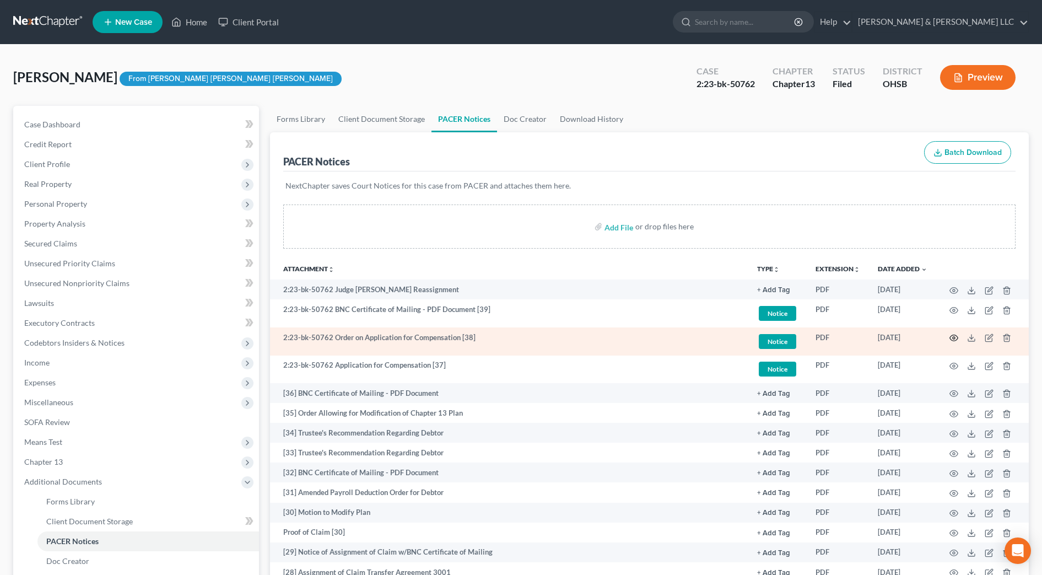
click at [954, 336] on icon "button" at bounding box center [954, 338] width 9 height 9
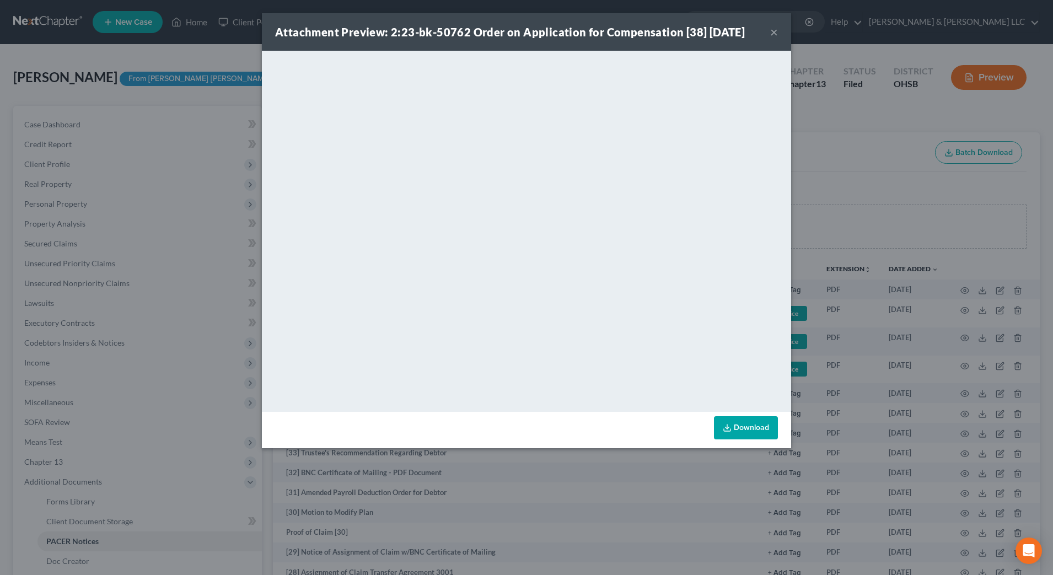
click at [772, 33] on button "×" at bounding box center [774, 31] width 8 height 13
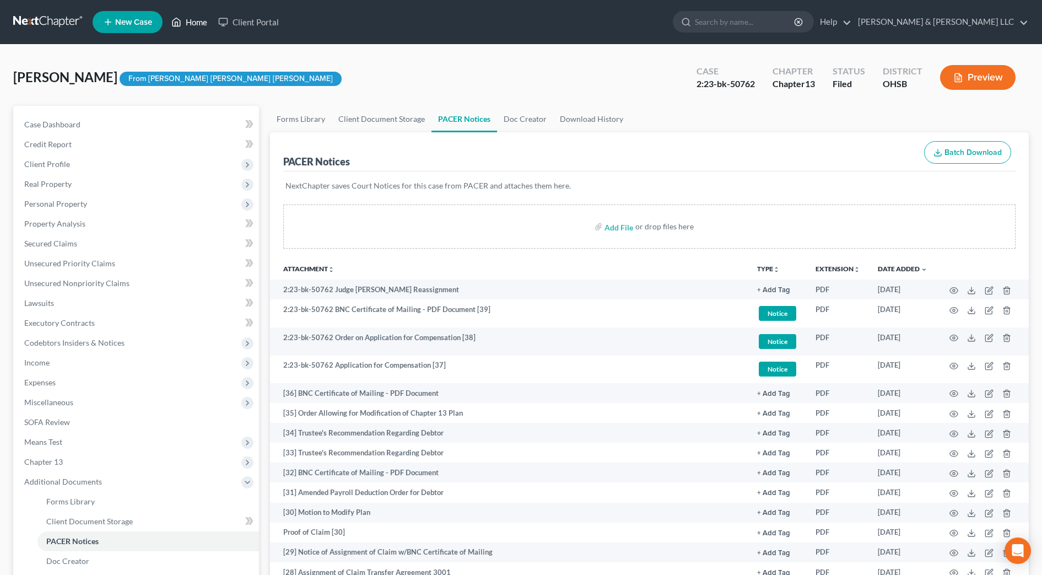
click at [189, 19] on link "Home" at bounding box center [189, 22] width 47 height 20
